Goal: Task Accomplishment & Management: Use online tool/utility

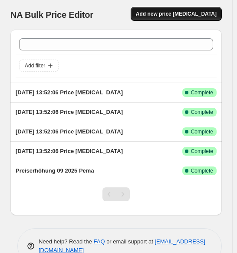
click at [164, 10] on button "Add new price [MEDICAL_DATA]" at bounding box center [176, 14] width 91 height 14
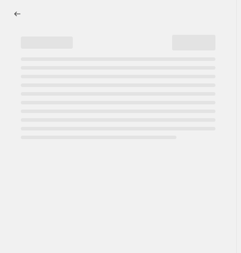
select select "percentage"
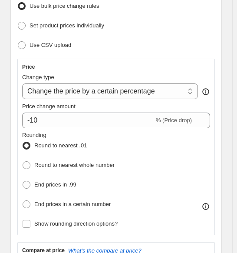
scroll to position [174, 0]
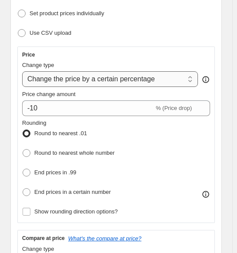
click at [123, 71] on select "Change the price to a certain amount Change the price by a certain amount Chang…" at bounding box center [110, 79] width 176 height 16
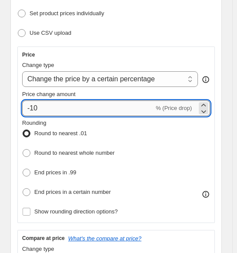
click at [35, 100] on input "-10" at bounding box center [88, 108] width 132 height 16
click at [30, 100] on input "-10" at bounding box center [88, 108] width 132 height 16
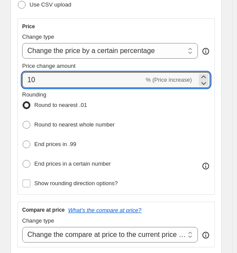
scroll to position [217, 0]
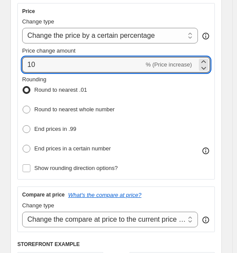
type input "10"
click at [21, 136] on div "Price Change type Change the price to a certain amount Change the price by a ce…" at bounding box center [116, 91] width 198 height 176
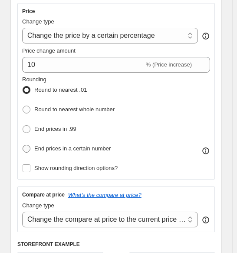
click at [29, 145] on span at bounding box center [27, 149] width 8 height 8
click at [23, 145] on input "End prices in a certain number" at bounding box center [23, 145] width 0 height 0
radio input "true"
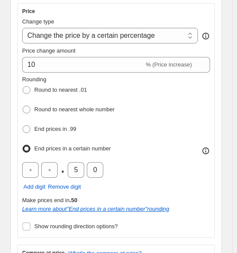
scroll to position [261, 0]
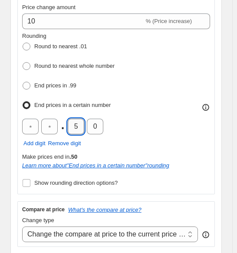
click at [77, 119] on input "5" at bounding box center [76, 127] width 16 height 16
type input "9"
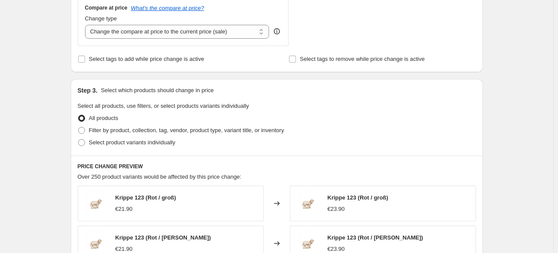
scroll to position [391, 0]
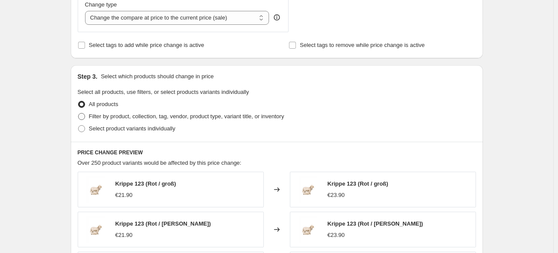
click at [115, 118] on span "Filter by product, collection, tag, vendor, product type, variant title, or inv…" at bounding box center [186, 116] width 195 height 7
click at [79, 113] on input "Filter by product, collection, tag, vendor, product type, variant title, or inv…" at bounding box center [78, 113] width 0 height 0
radio input "true"
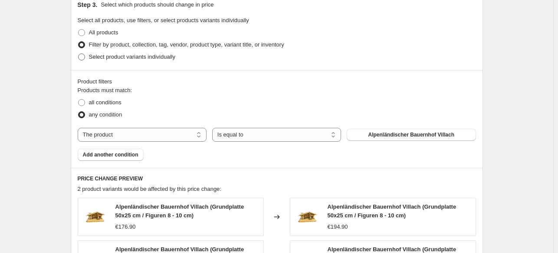
scroll to position [478, 0]
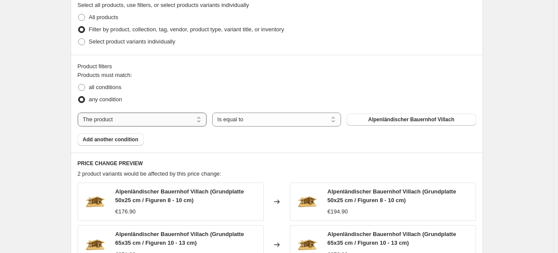
click at [186, 121] on select "The product The product's collection The product's tag The product's vendor The…" at bounding box center [142, 119] width 129 height 14
select select "collection"
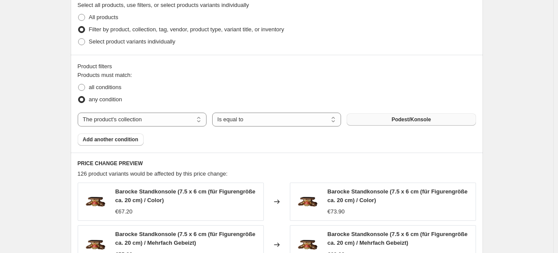
click at [241, 121] on span "Podest/Konsole" at bounding box center [412, 119] width 40 height 7
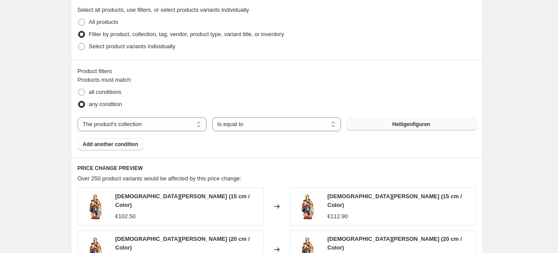
scroll to position [459, 0]
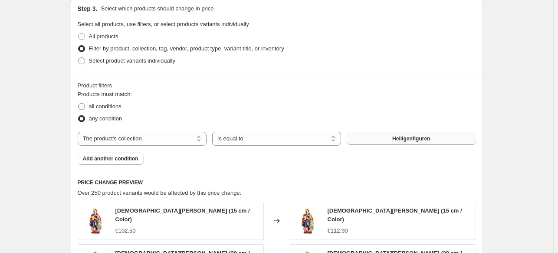
click at [105, 107] on span "all conditions" at bounding box center [105, 106] width 33 height 7
click at [79, 103] on input "all conditions" at bounding box center [78, 103] width 0 height 0
radio input "true"
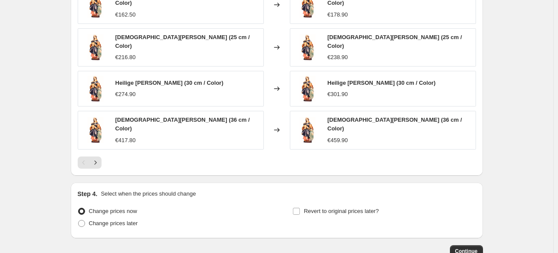
scroll to position [719, 0]
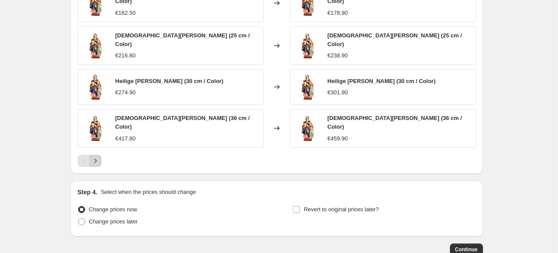
click at [100, 156] on icon "Next" at bounding box center [95, 160] width 9 height 9
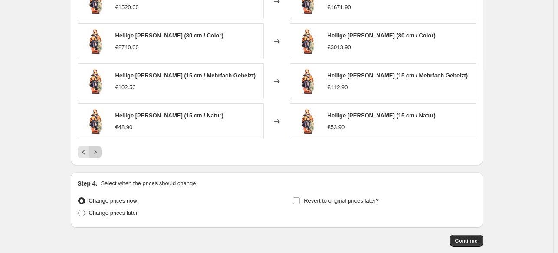
click at [100, 150] on icon "Next" at bounding box center [95, 152] width 9 height 9
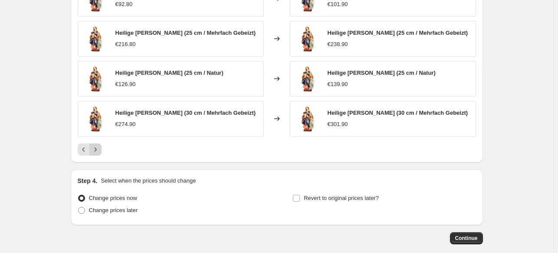
click at [100, 150] on icon "Next" at bounding box center [95, 149] width 9 height 9
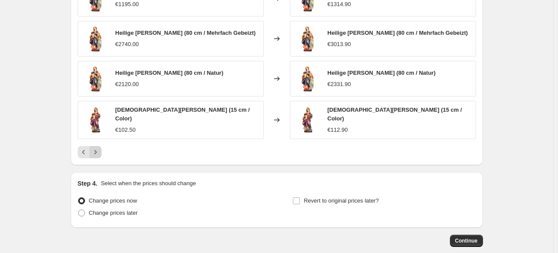
click at [100, 150] on icon "Next" at bounding box center [95, 152] width 9 height 9
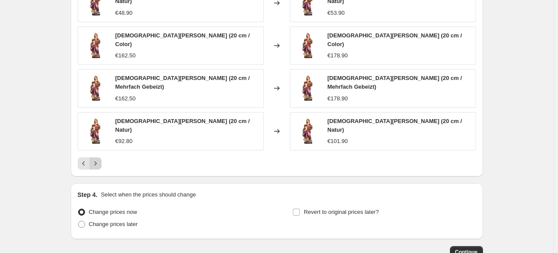
click at [100, 159] on icon "Next" at bounding box center [95, 163] width 9 height 9
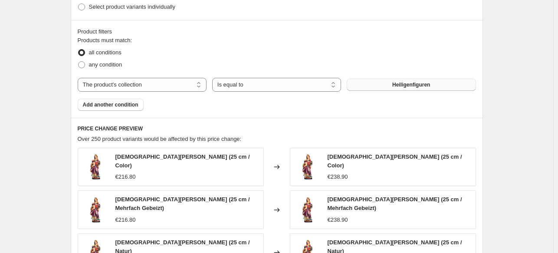
scroll to position [459, 0]
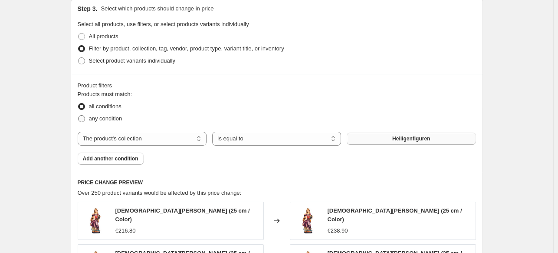
click at [91, 116] on span "any condition" at bounding box center [105, 118] width 33 height 7
click at [79, 115] on input "any condition" at bounding box center [78, 115] width 0 height 0
radio input "true"
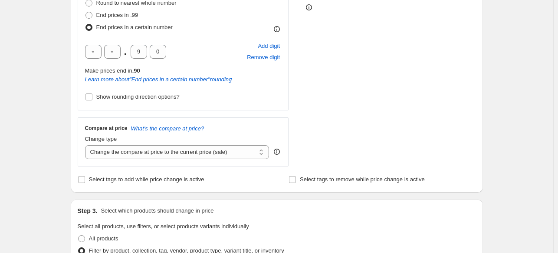
scroll to position [241, 0]
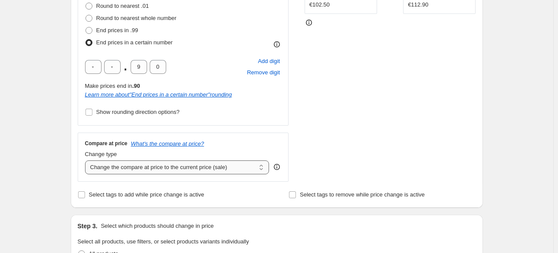
click at [212, 167] on select "Change the compare at price to the current price (sale) Change the compare at p…" at bounding box center [177, 167] width 185 height 14
select select "no_change"
click at [87, 160] on select "Change the compare at price to the current price (sale) Change the compare at p…" at bounding box center [177, 167] width 185 height 14
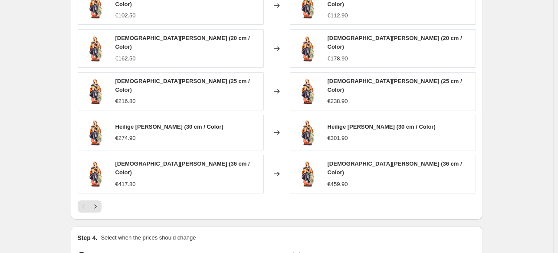
scroll to position [762, 0]
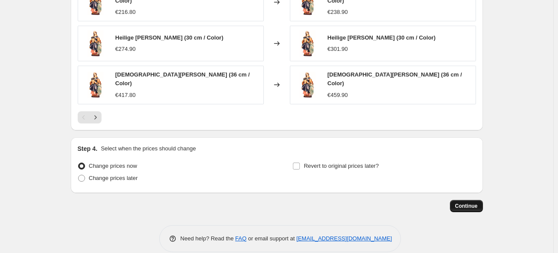
click at [241, 202] on span "Continue" at bounding box center [466, 205] width 23 height 7
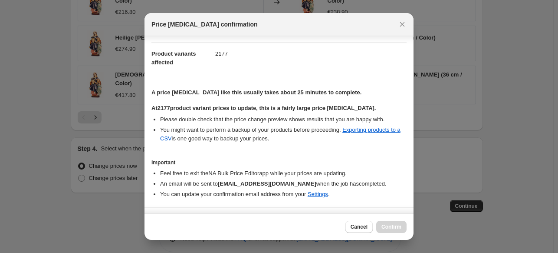
scroll to position [106, 0]
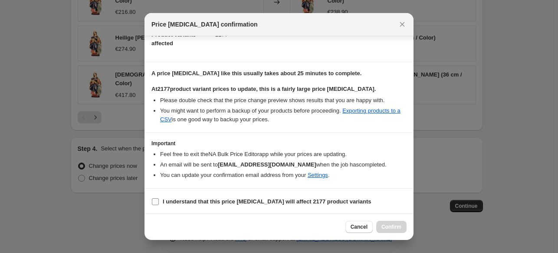
click at [155, 201] on input "I understand that this price change job will affect 2177 product variants" at bounding box center [155, 201] width 7 height 7
checkbox input "true"
click at [241, 224] on span "Confirm" at bounding box center [392, 226] width 20 height 7
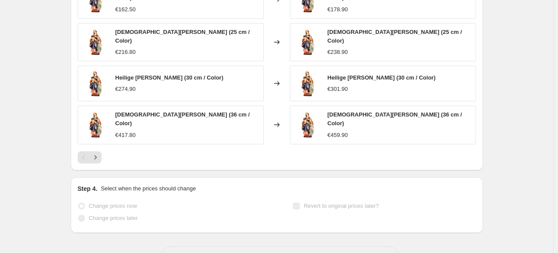
scroll to position [785, 0]
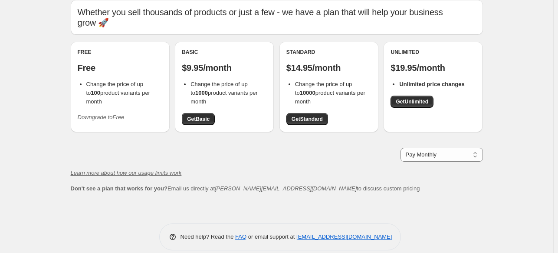
scroll to position [43, 0]
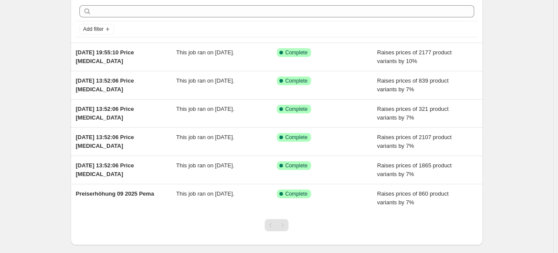
scroll to position [80, 0]
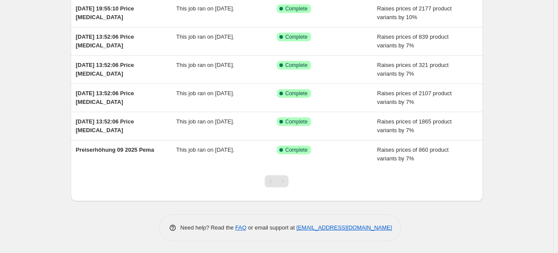
click at [276, 180] on div "Pagination" at bounding box center [271, 181] width 12 height 12
